Goal: Find specific page/section: Find specific page/section

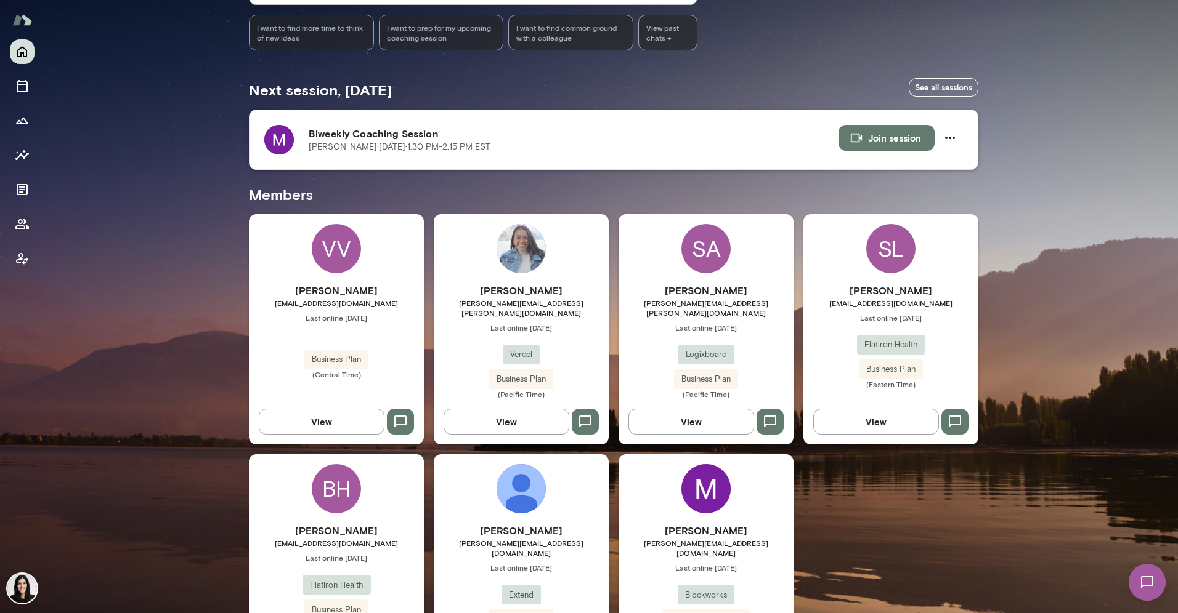
scroll to position [228, 0]
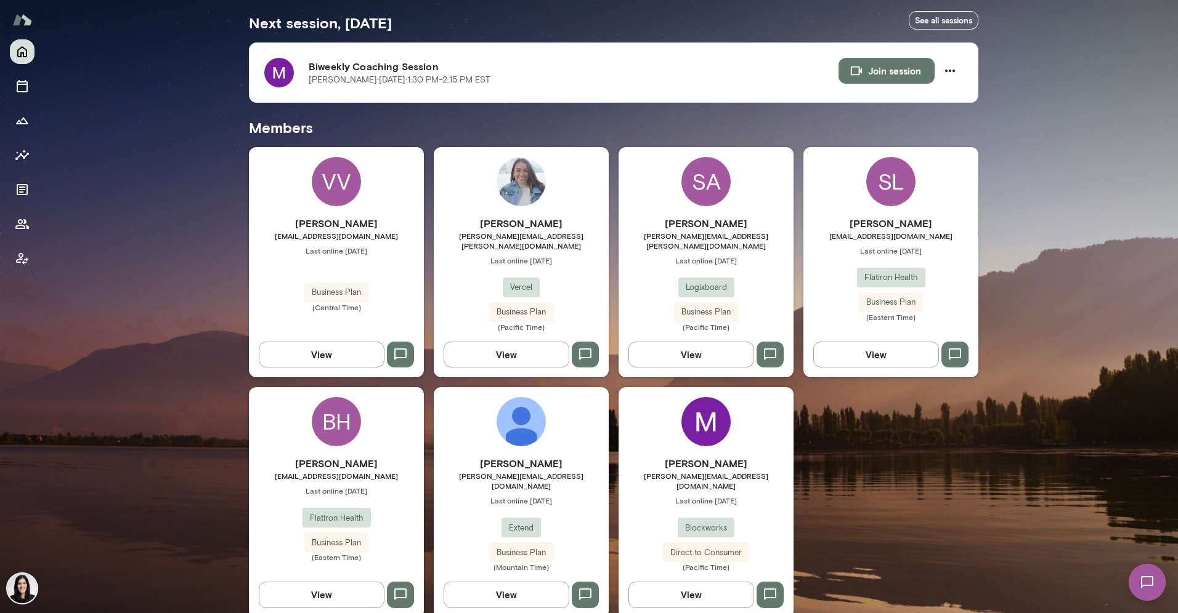
click at [673, 471] on span "[PERSON_NAME][EMAIL_ADDRESS][DOMAIN_NAME]" at bounding box center [705, 481] width 175 height 20
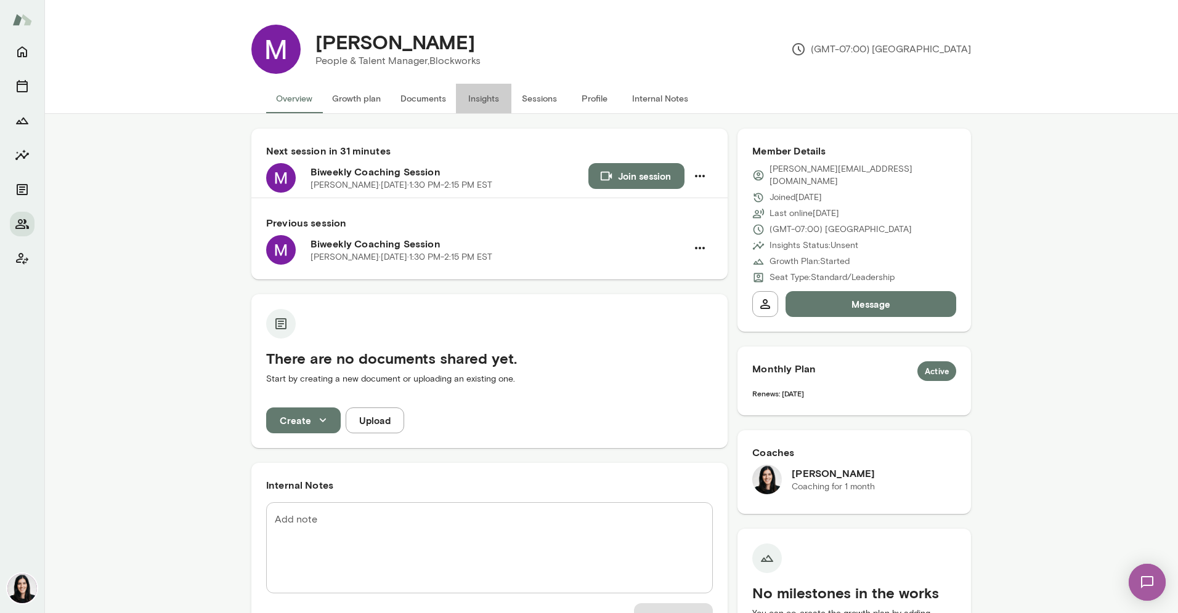
click at [484, 95] on button "Insights" at bounding box center [483, 99] width 55 height 30
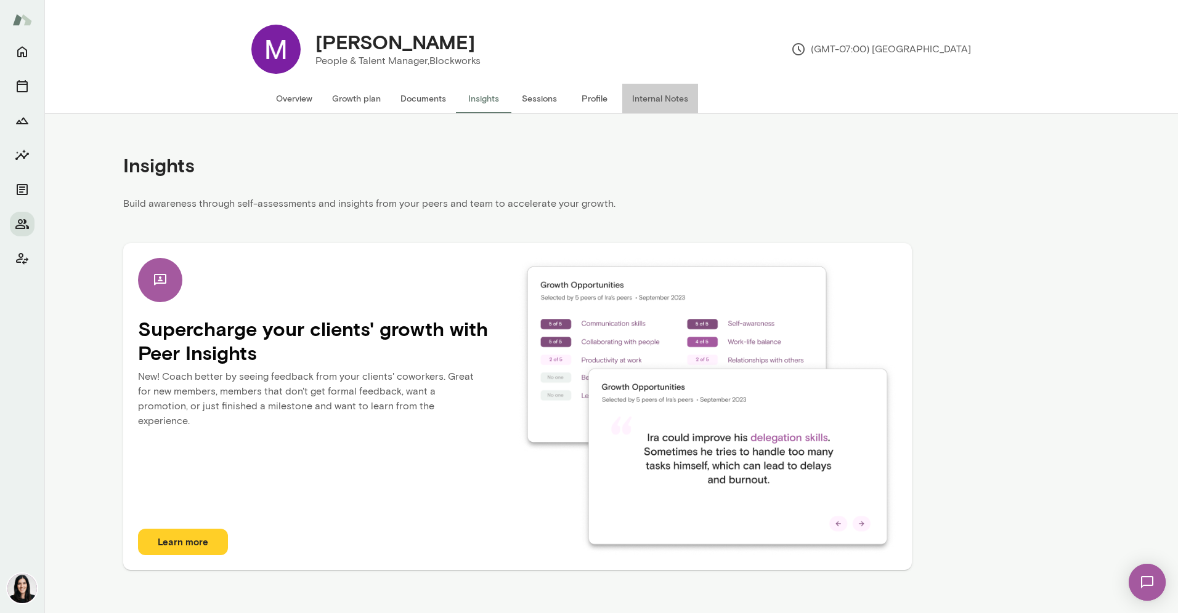
click at [659, 95] on button "Internal Notes" at bounding box center [660, 99] width 76 height 30
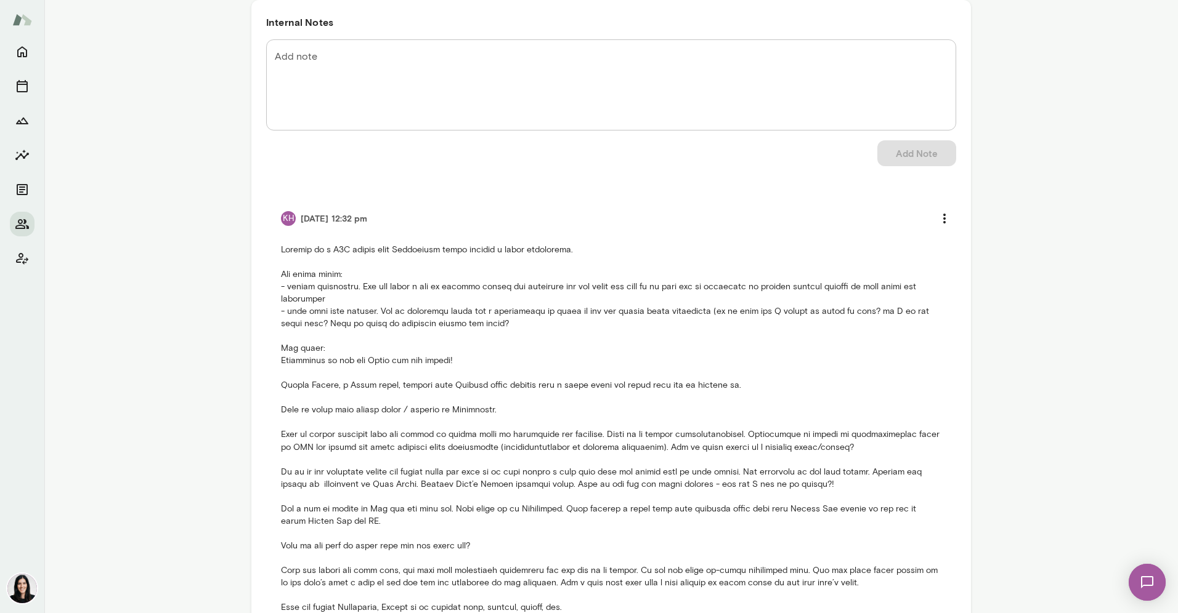
scroll to position [129, 0]
